Goal: Find specific page/section: Find specific page/section

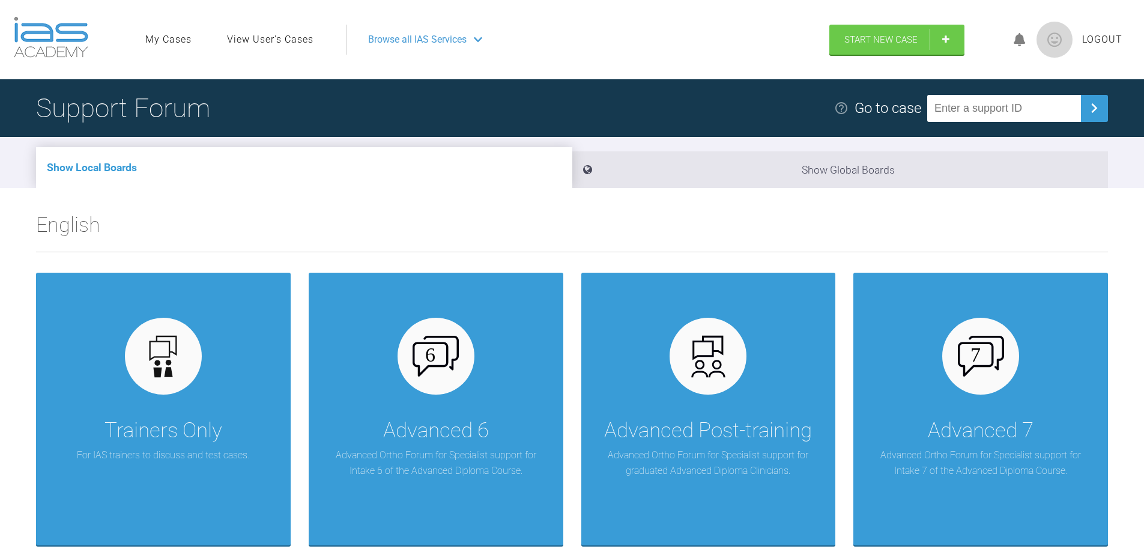
click at [409, 40] on span "Browse all IAS Services" at bounding box center [417, 40] width 99 height 16
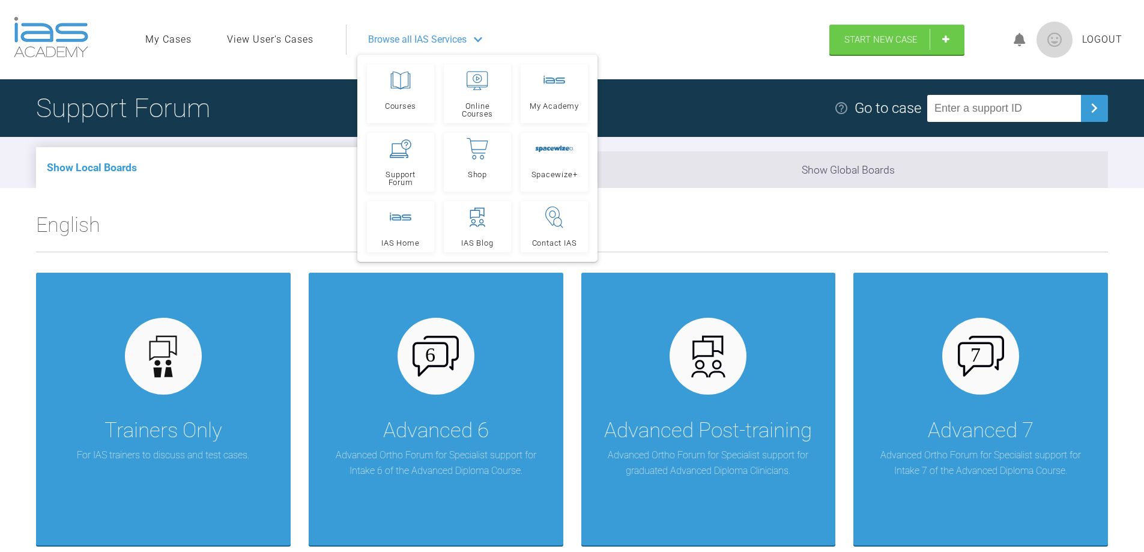
click at [281, 35] on link "View User's Cases" at bounding box center [270, 40] width 87 height 16
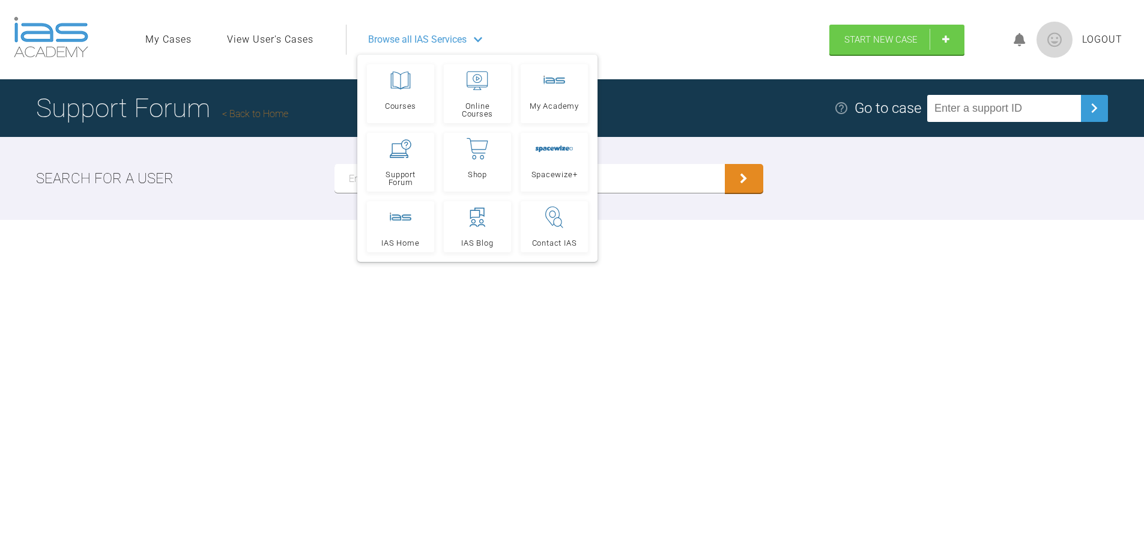
click at [460, 35] on span "Browse all IAS Services" at bounding box center [417, 40] width 99 height 16
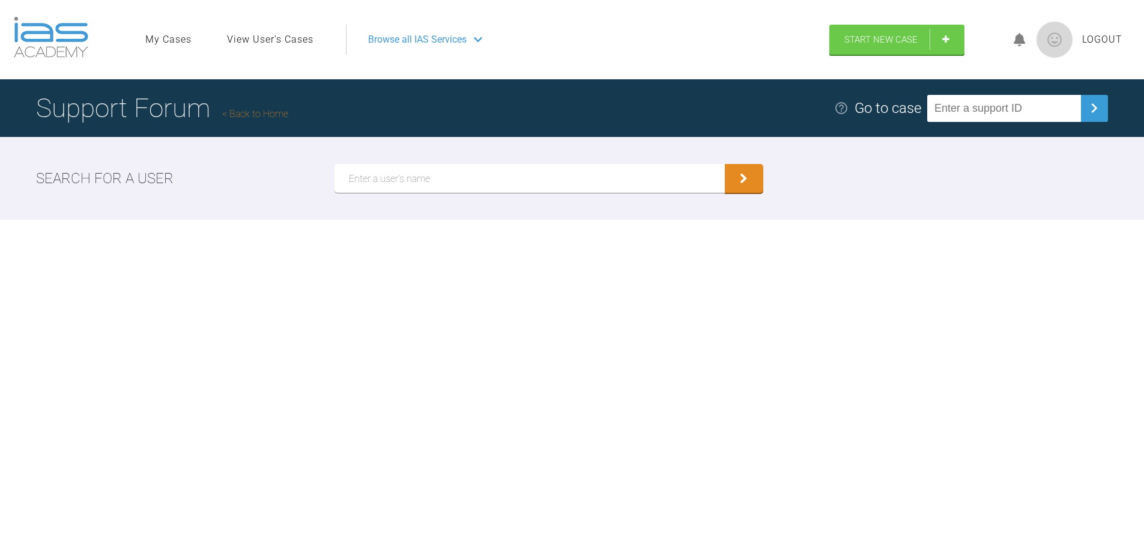
click at [434, 176] on input "text" at bounding box center [530, 178] width 390 height 29
type input "[PERSON_NAME]"
click at [738, 178] on button "submit" at bounding box center [744, 179] width 38 height 29
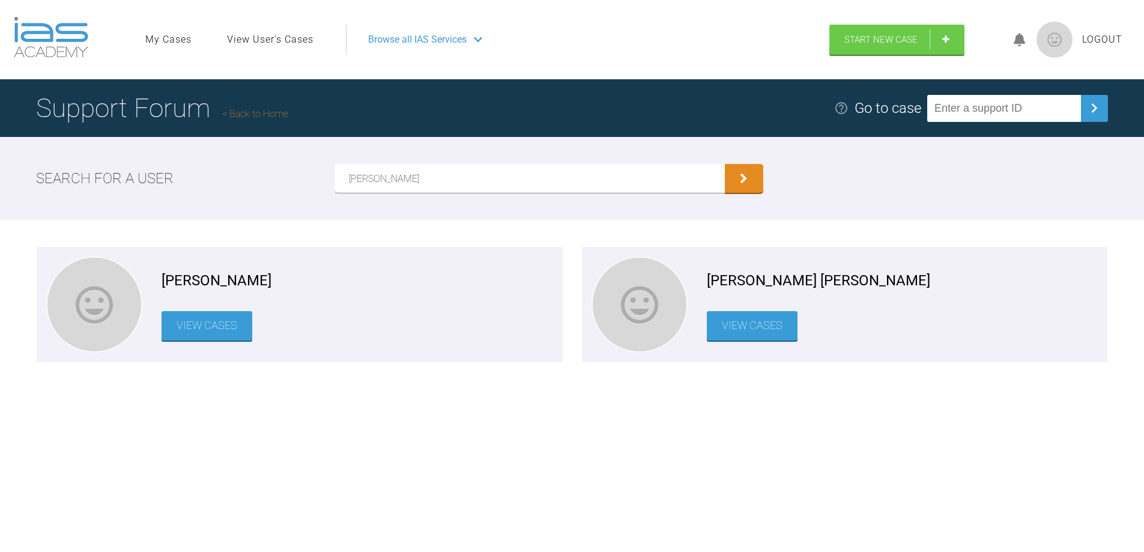
click at [761, 326] on link "View Cases" at bounding box center [752, 325] width 91 height 29
